Goal: Information Seeking & Learning: Learn about a topic

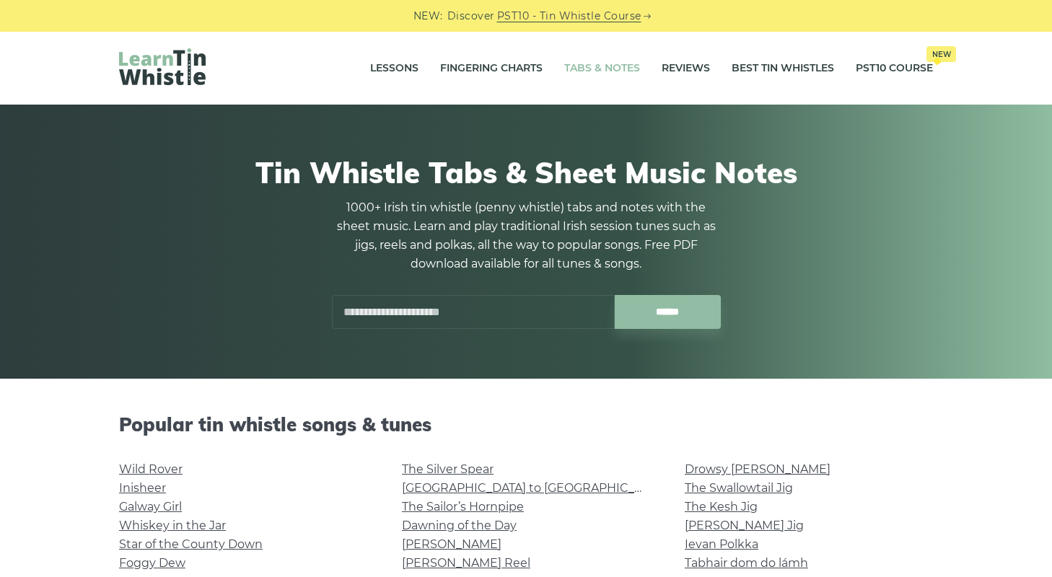
scroll to position [162, 0]
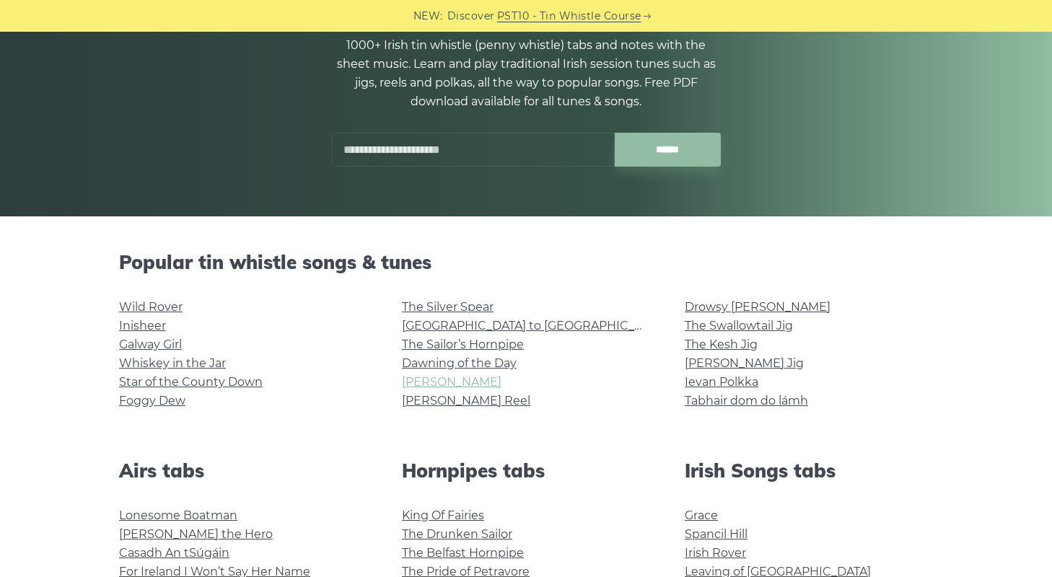
click at [431, 382] on link "[PERSON_NAME]" at bounding box center [452, 382] width 100 height 14
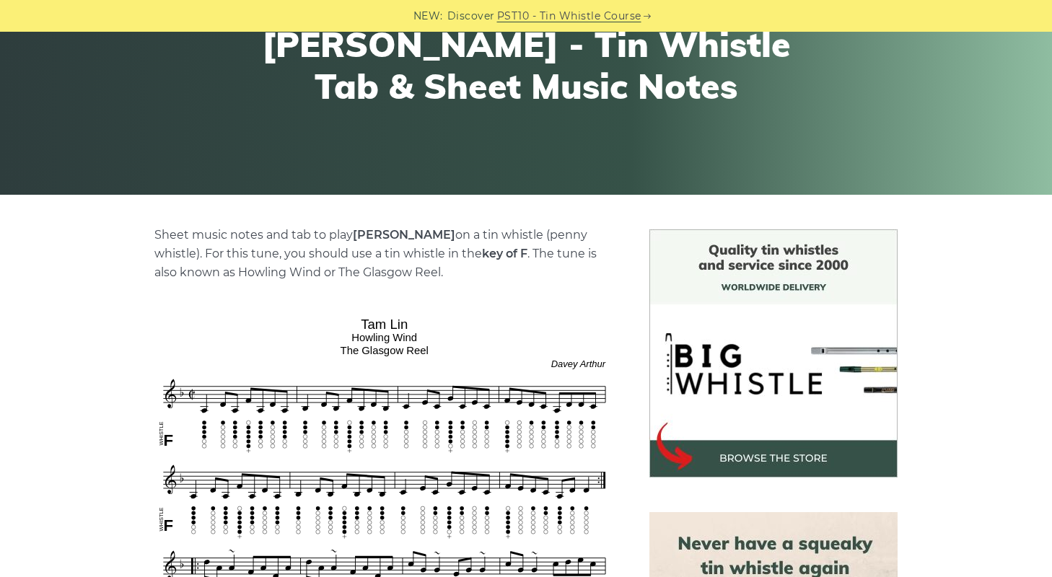
scroll to position [351, 0]
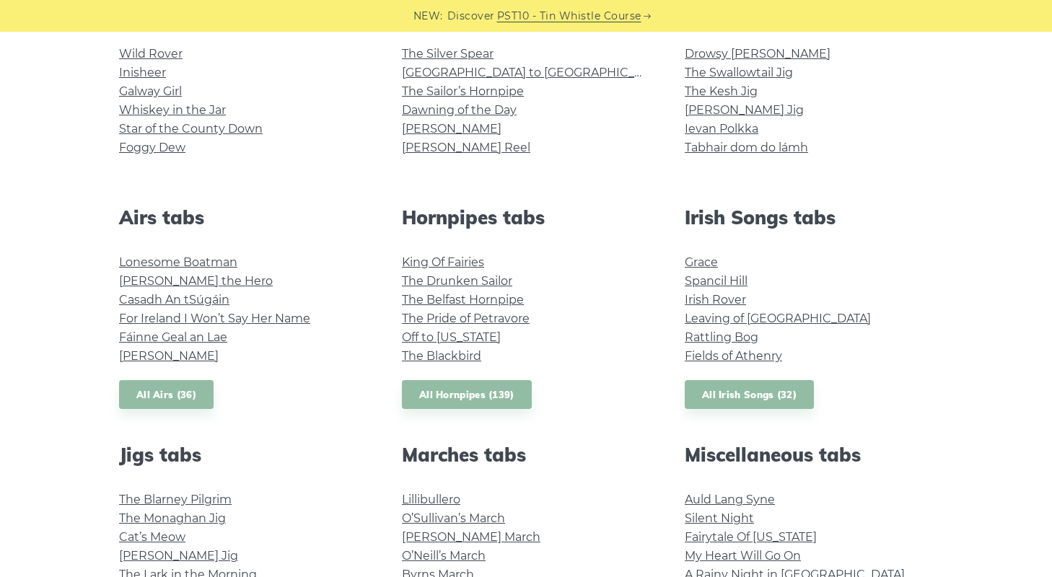
scroll to position [191, 0]
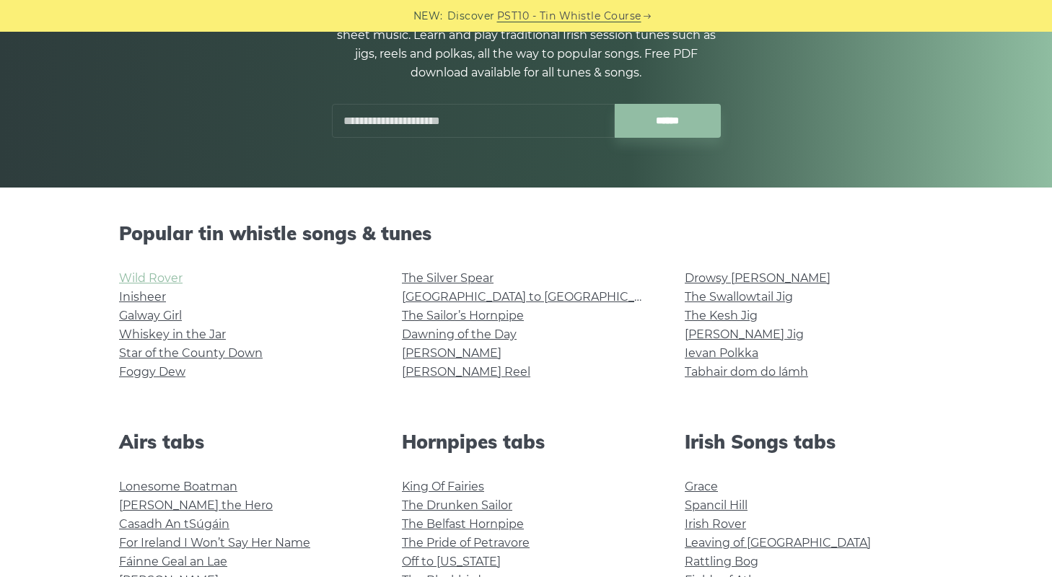
click at [162, 285] on link "Wild Rover" at bounding box center [150, 278] width 63 height 14
click at [129, 296] on link "Inisheer" at bounding box center [142, 297] width 47 height 14
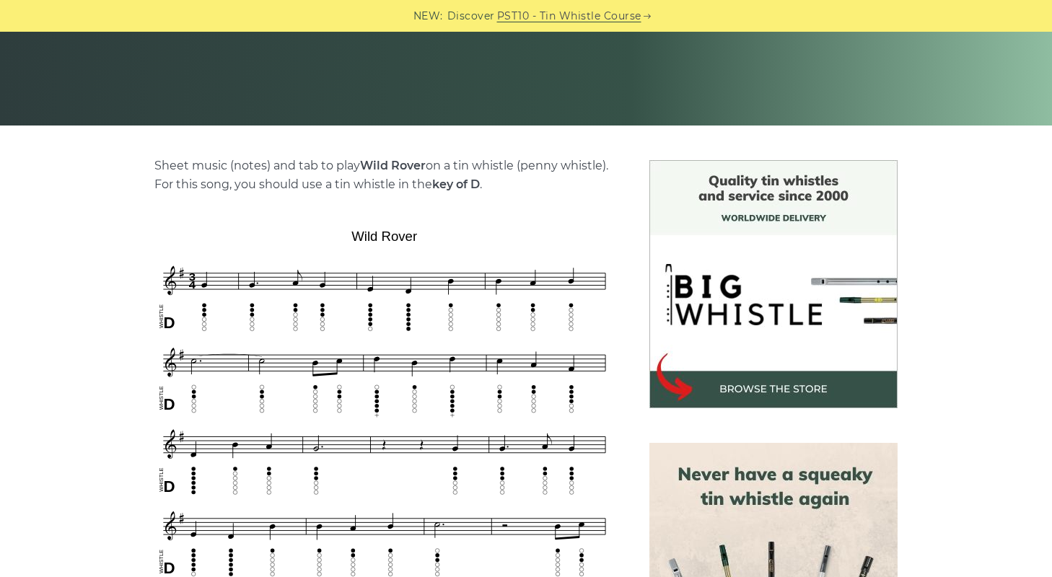
scroll to position [285, 0]
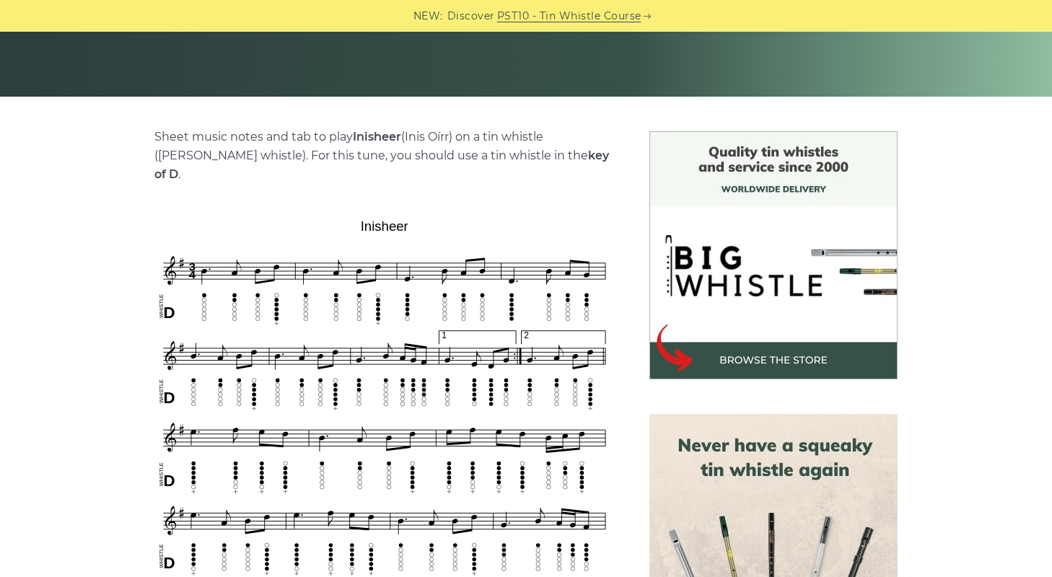
scroll to position [284, 0]
